Goal: Navigation & Orientation: Find specific page/section

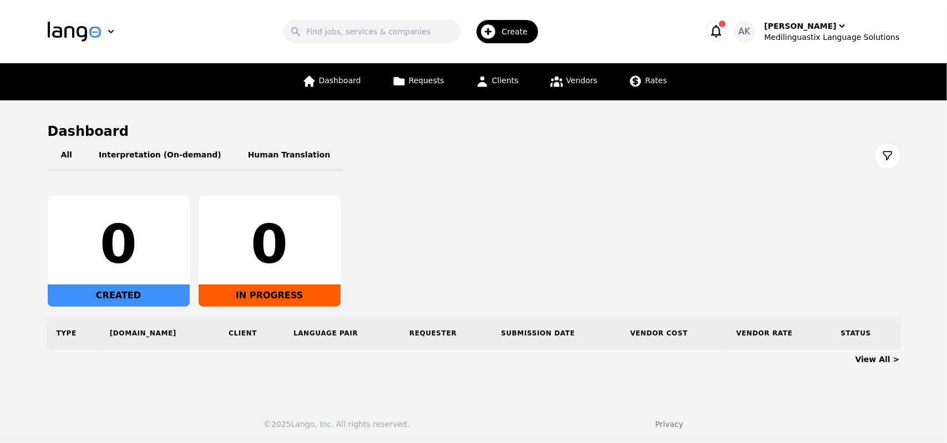
click at [722, 31] on icon "button" at bounding box center [716, 31] width 11 height 13
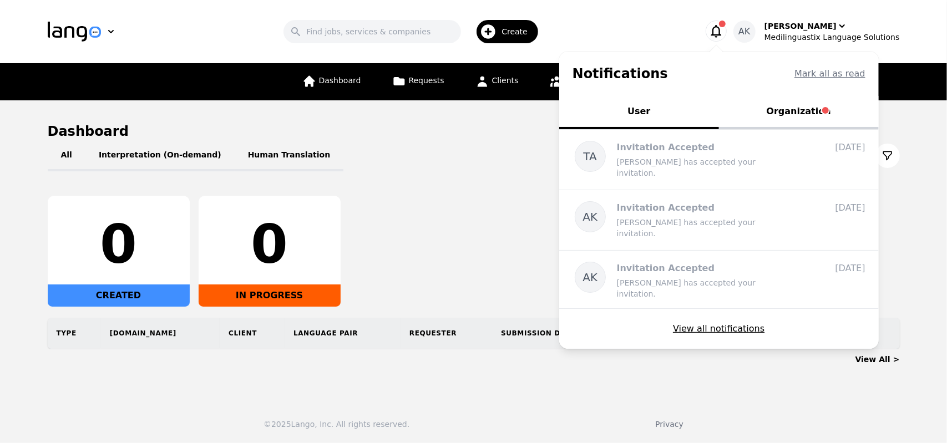
click at [808, 115] on button "Organization" at bounding box center [799, 112] width 160 height 33
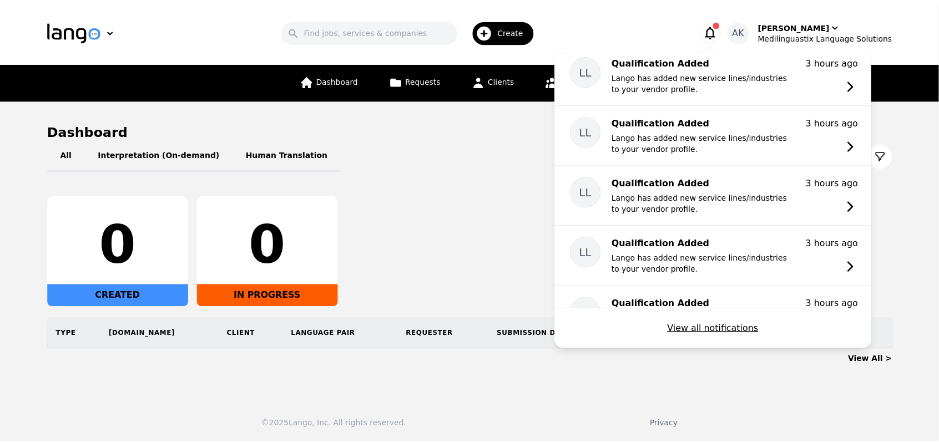
scroll to position [423, 0]
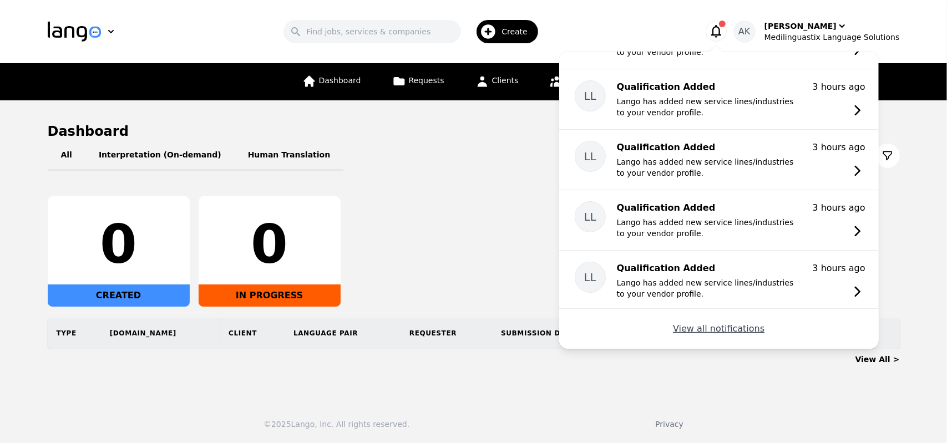
click at [726, 327] on button "View all notifications" at bounding box center [719, 328] width 92 height 13
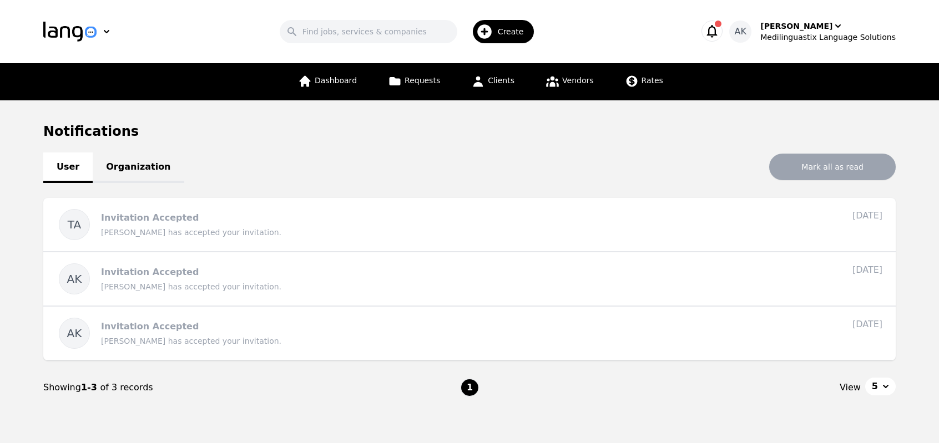
click at [123, 170] on link "Organization" at bounding box center [138, 168] width 91 height 31
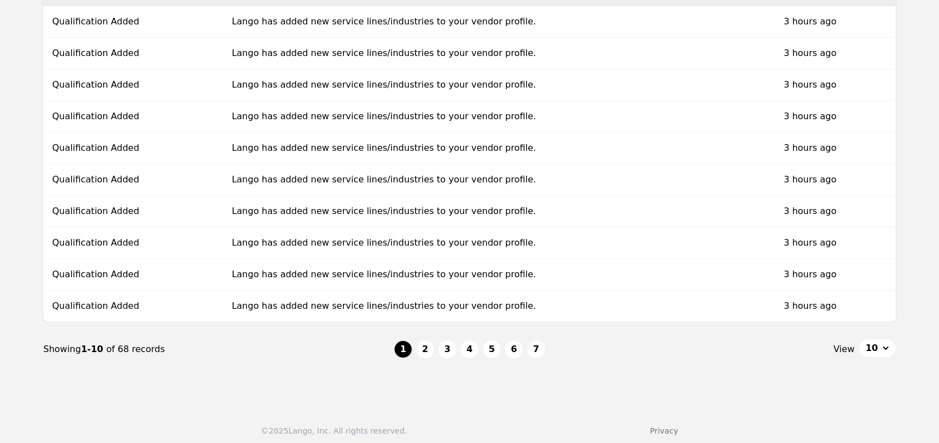
scroll to position [213, 0]
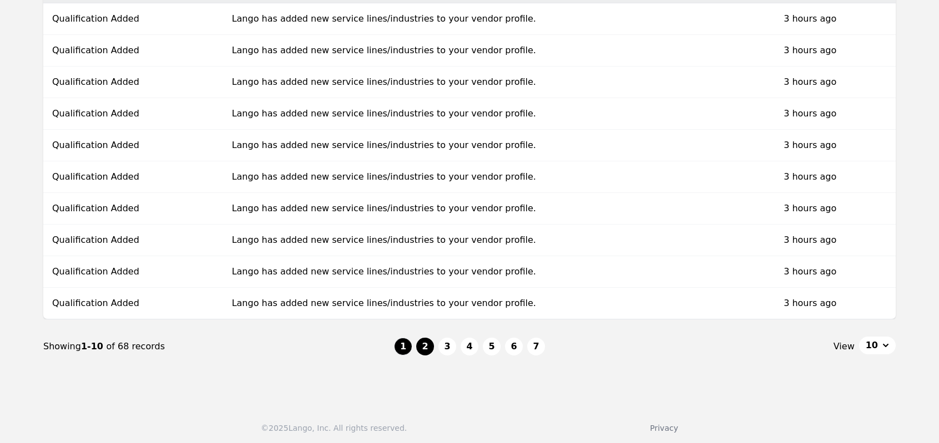
click at [424, 347] on button "2" at bounding box center [425, 347] width 18 height 18
click at [445, 347] on button "3" at bounding box center [447, 347] width 18 height 18
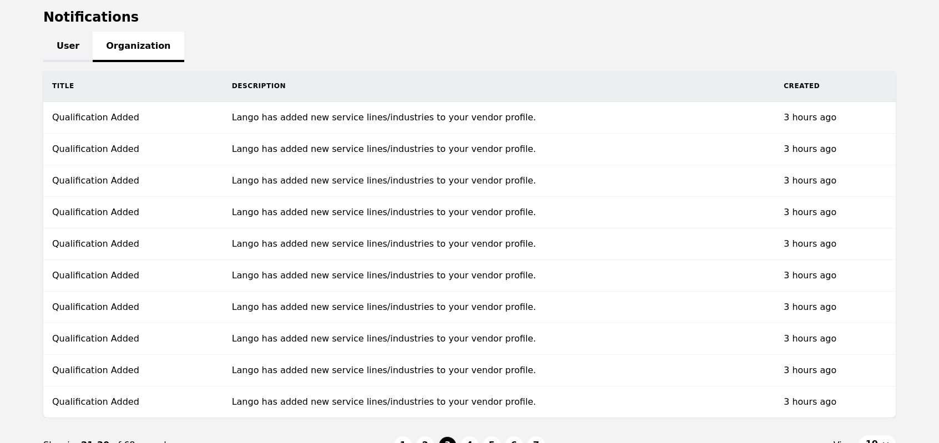
scroll to position [213, 0]
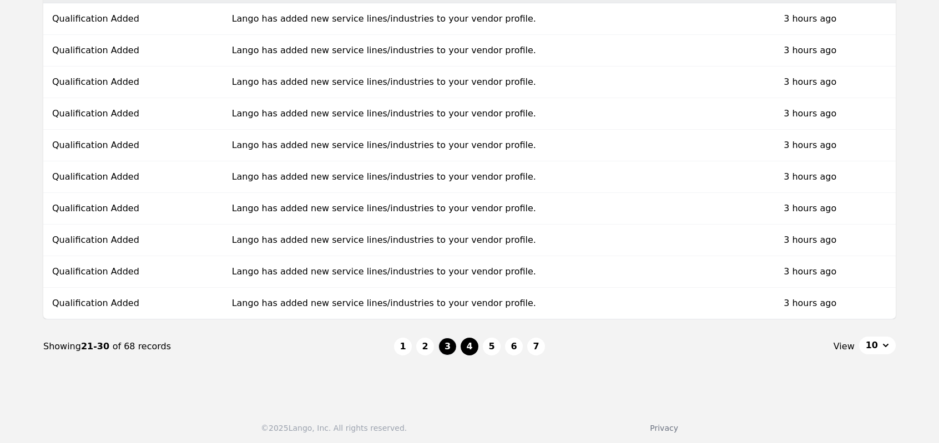
click at [463, 339] on button "4" at bounding box center [470, 347] width 18 height 18
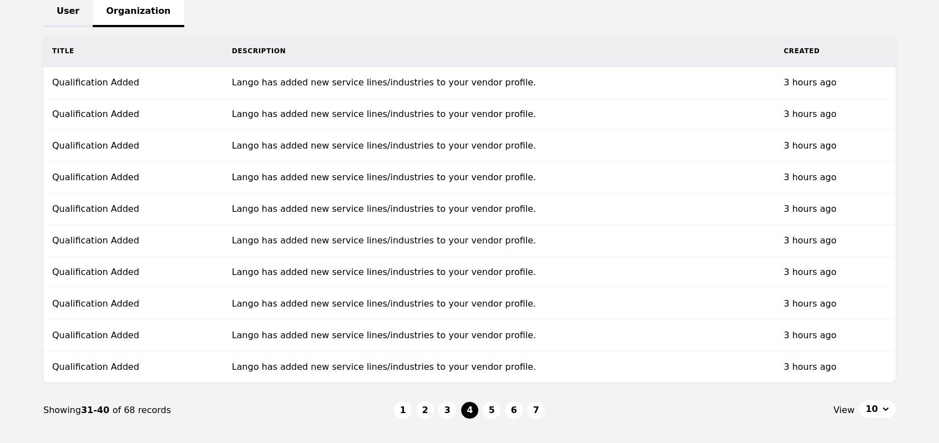
scroll to position [213, 0]
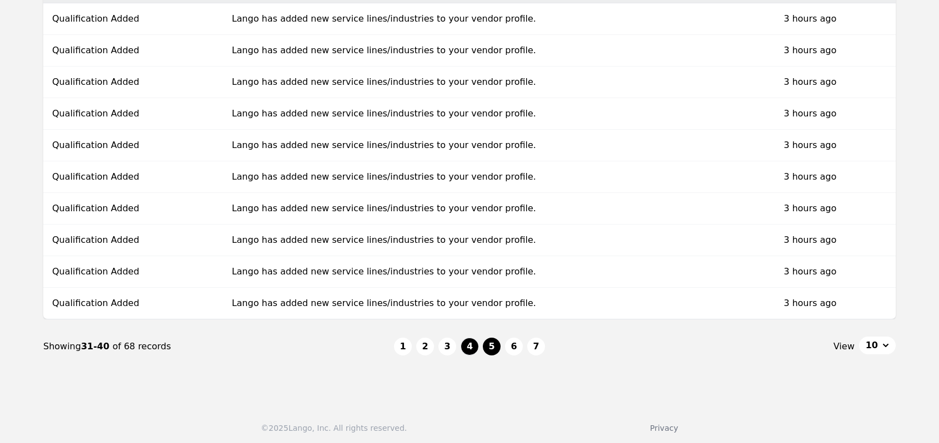
click at [493, 344] on button "5" at bounding box center [492, 347] width 18 height 18
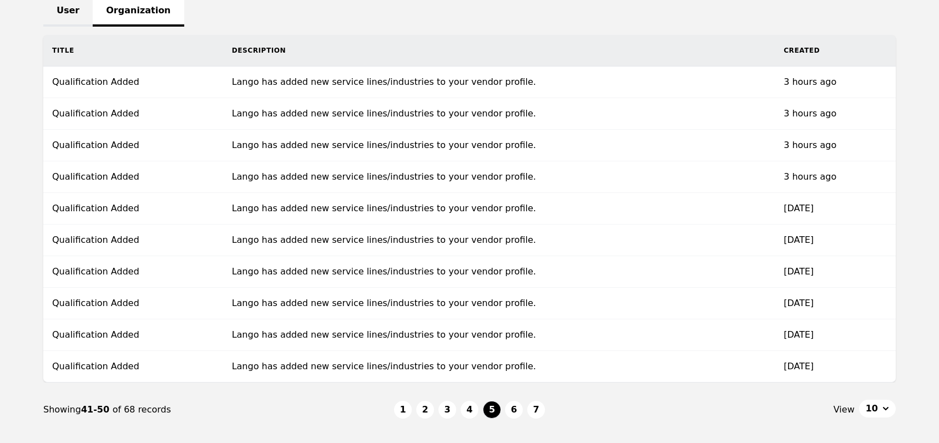
scroll to position [147, 0]
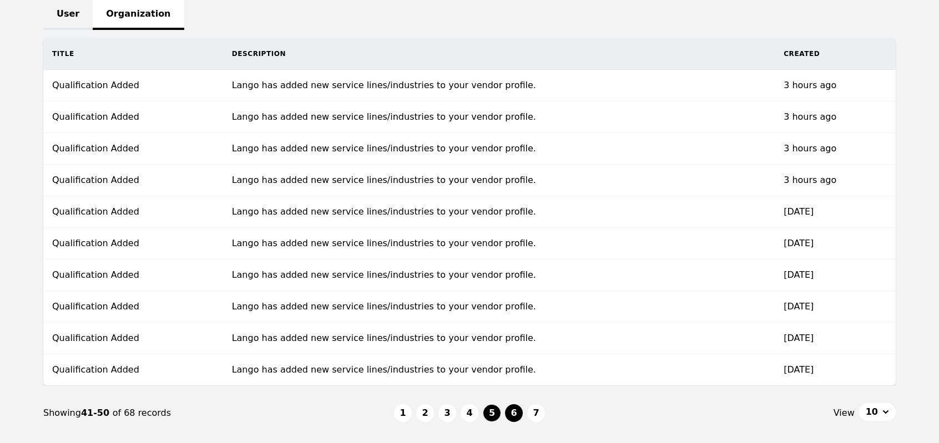
click at [508, 416] on button "6" at bounding box center [514, 414] width 18 height 18
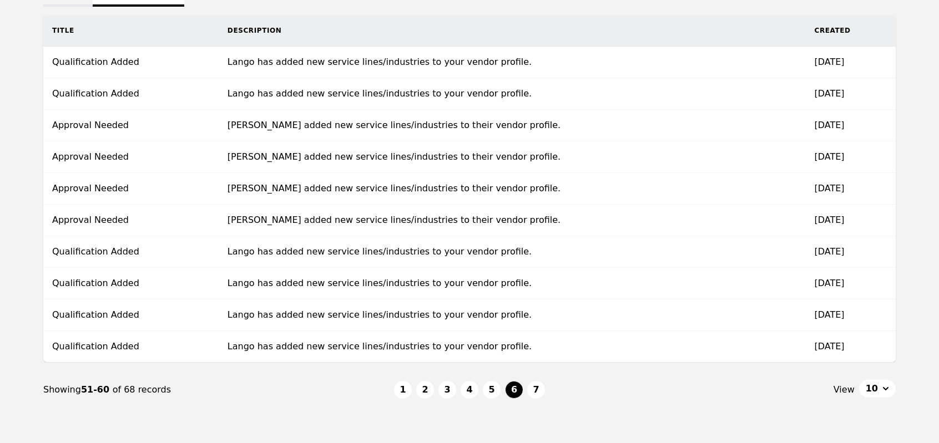
scroll to position [173, 0]
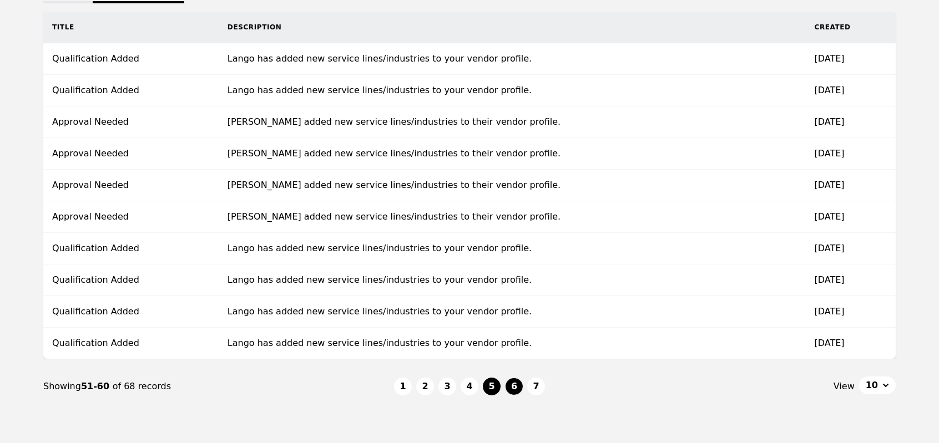
click at [492, 386] on button "5" at bounding box center [492, 387] width 18 height 18
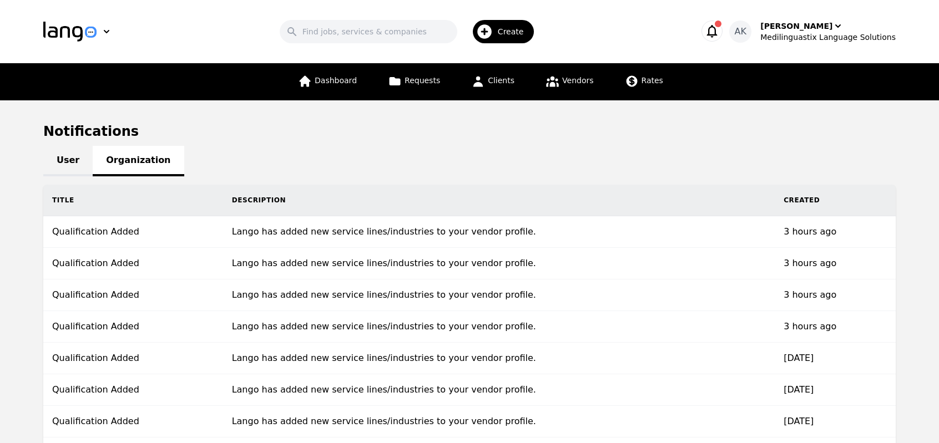
click at [64, 175] on link "User" at bounding box center [67, 161] width 49 height 31
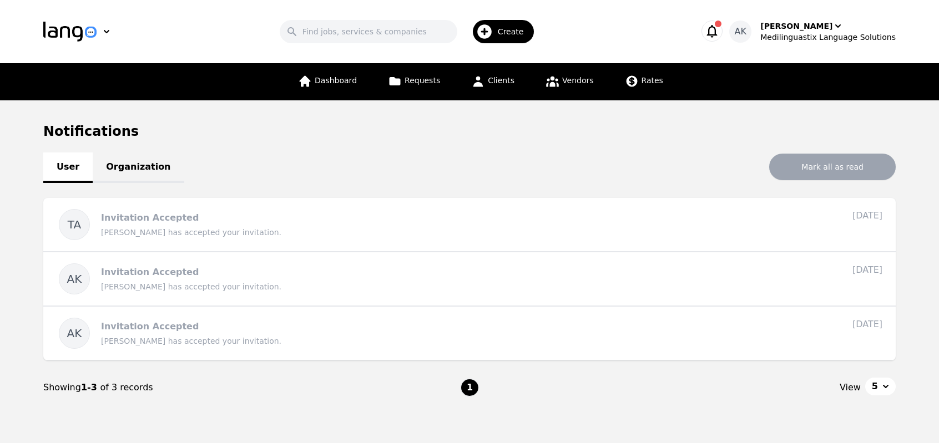
click at [720, 29] on icon "button" at bounding box center [712, 31] width 16 height 16
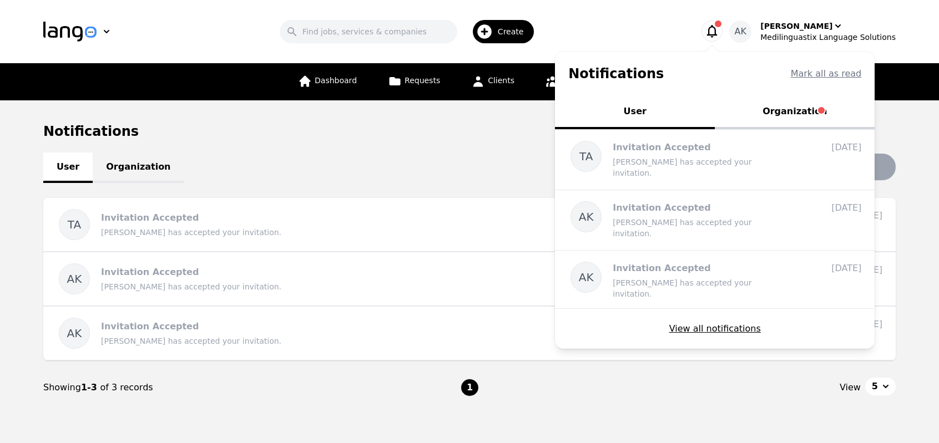
click at [798, 118] on button "Organization" at bounding box center [795, 112] width 160 height 33
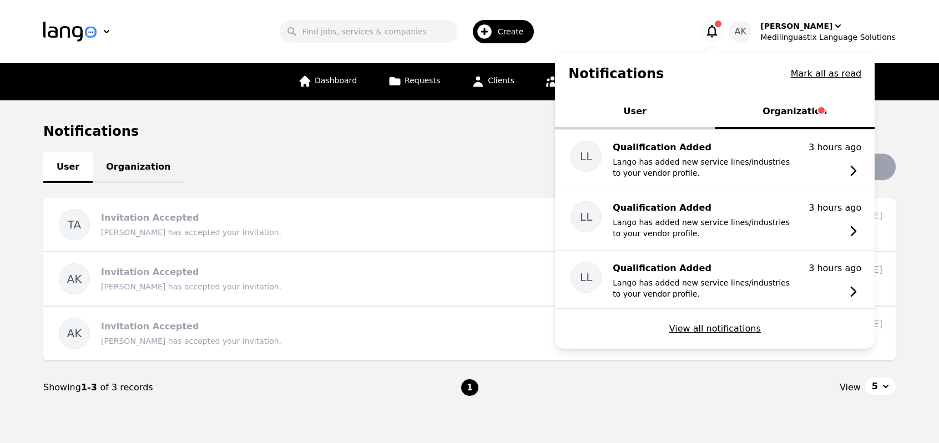
click at [646, 117] on button "User" at bounding box center [635, 112] width 160 height 33
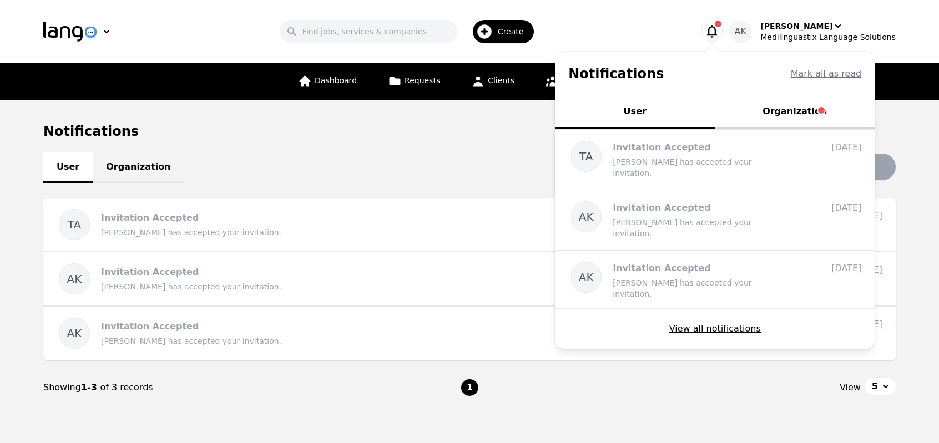
click at [797, 100] on button "Organization" at bounding box center [795, 112] width 160 height 33
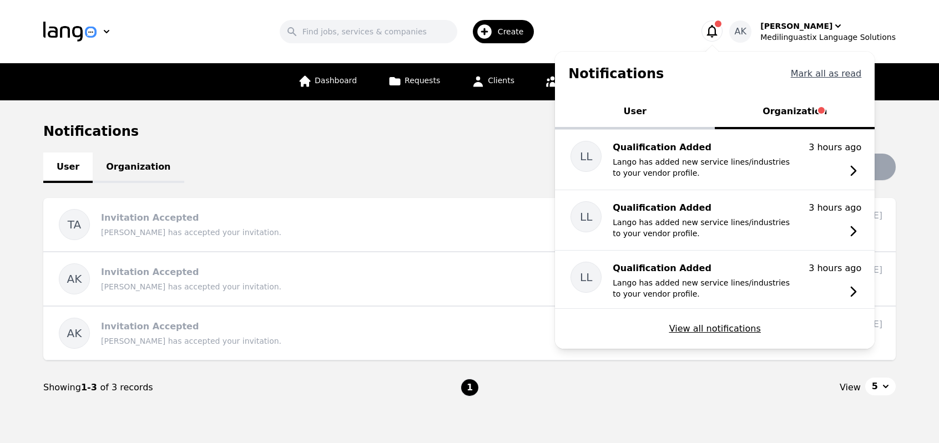
click at [835, 78] on button "Mark all as read" at bounding box center [826, 73] width 71 height 13
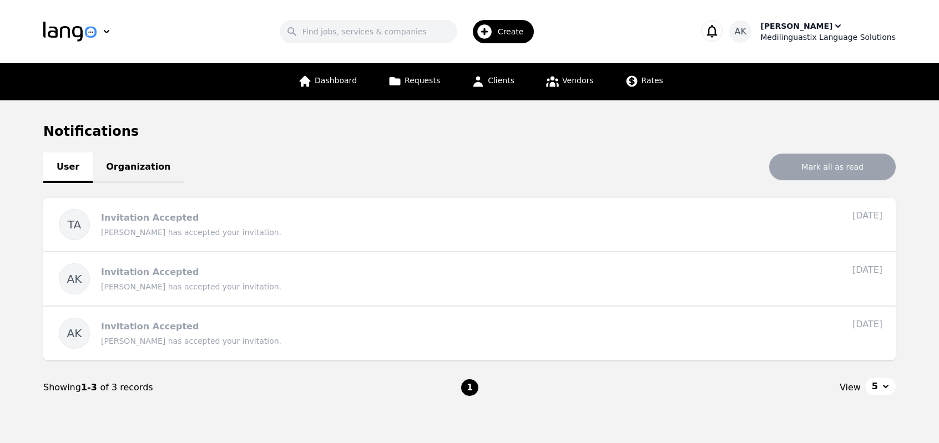
click at [789, 33] on div "Medilinguastix Language Solutions" at bounding box center [827, 37] width 135 height 11
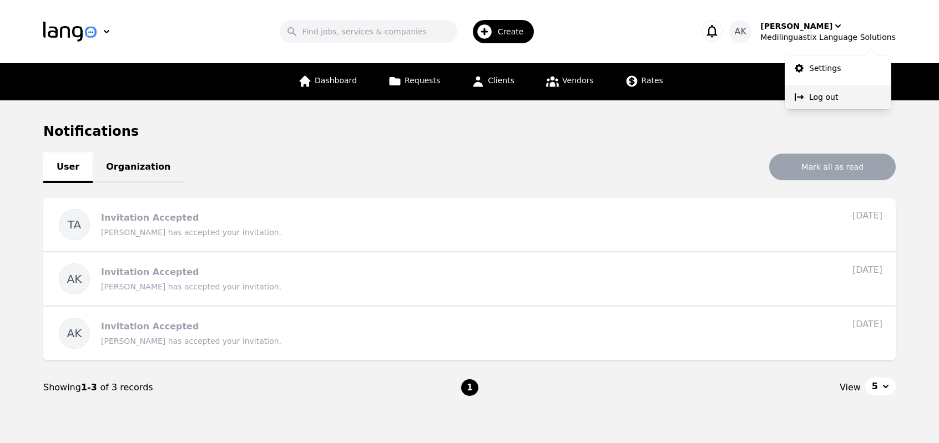
click at [810, 93] on p "Log out" at bounding box center [823, 97] width 29 height 11
